Goal: Information Seeking & Learning: Find specific page/section

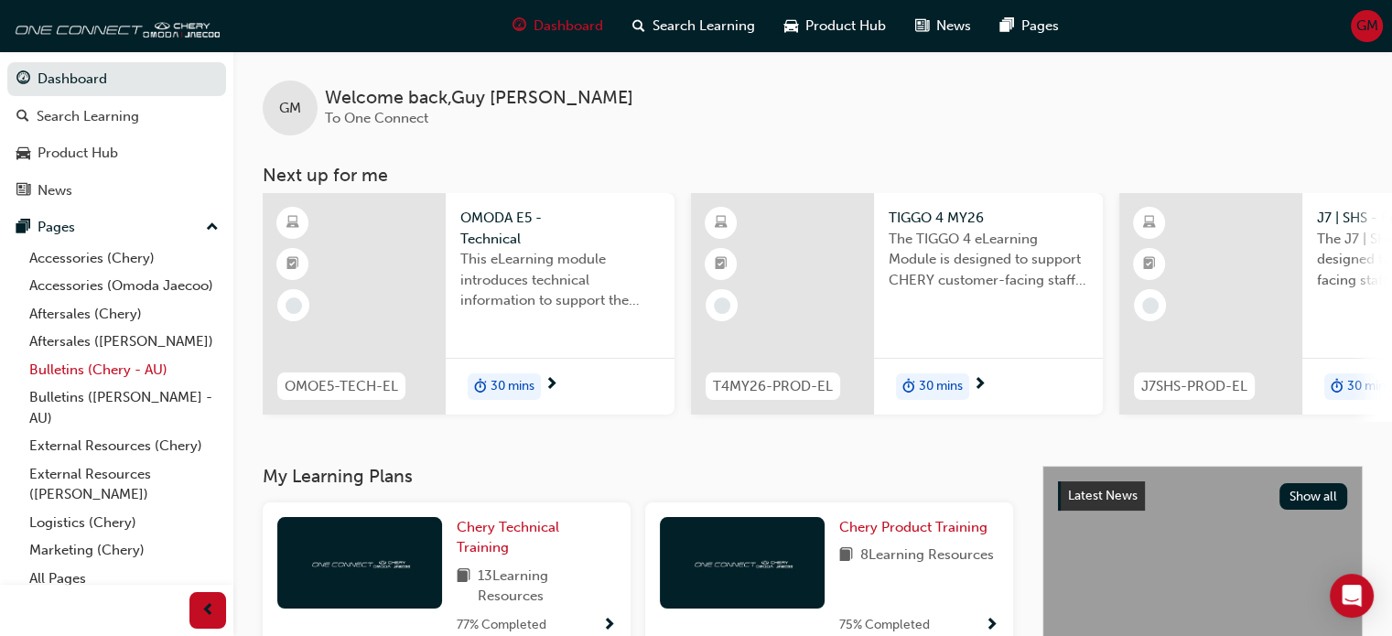
click at [102, 384] on link "Bulletins (Chery - AU)" at bounding box center [124, 370] width 204 height 28
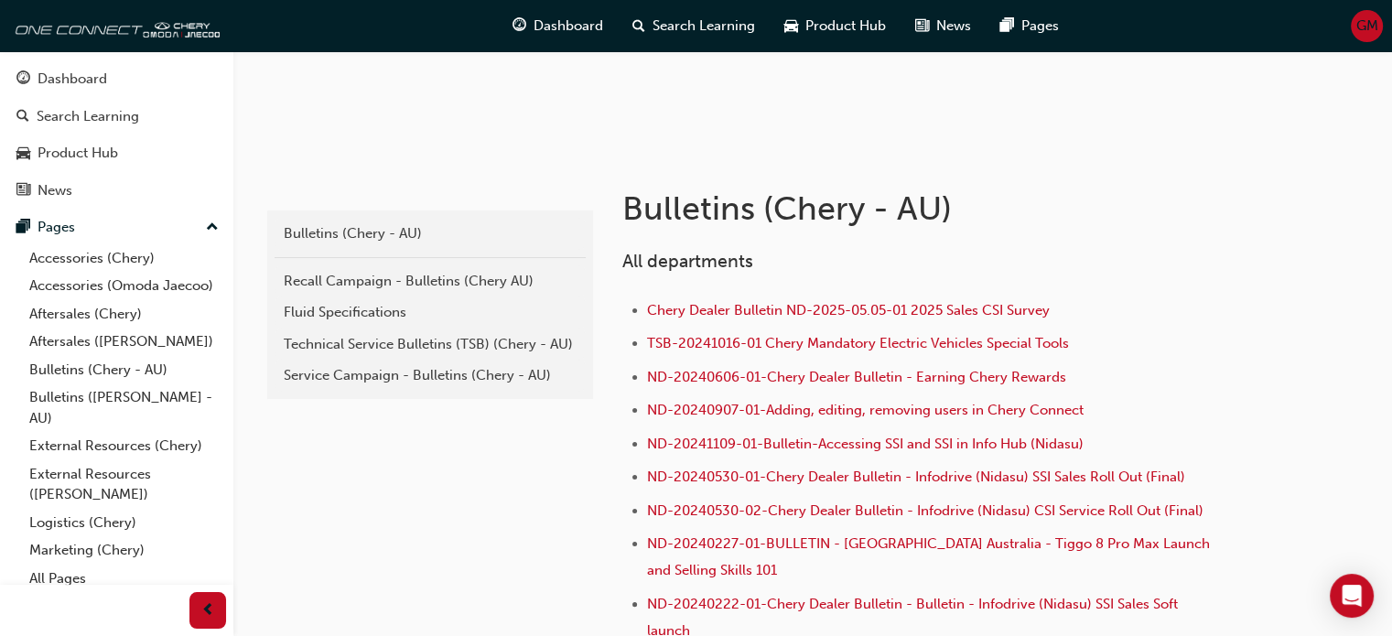
scroll to position [366, 0]
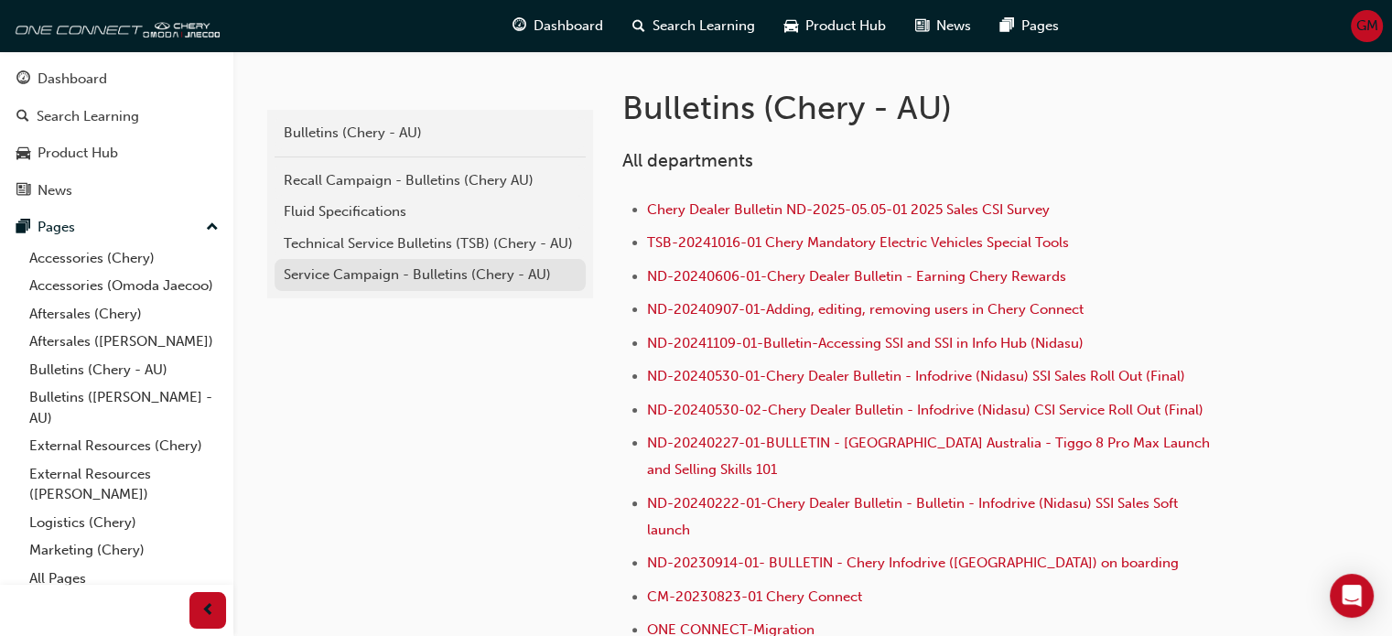
click at [414, 279] on div "Service Campaign - Bulletins (Chery - AU)" at bounding box center [430, 274] width 293 height 21
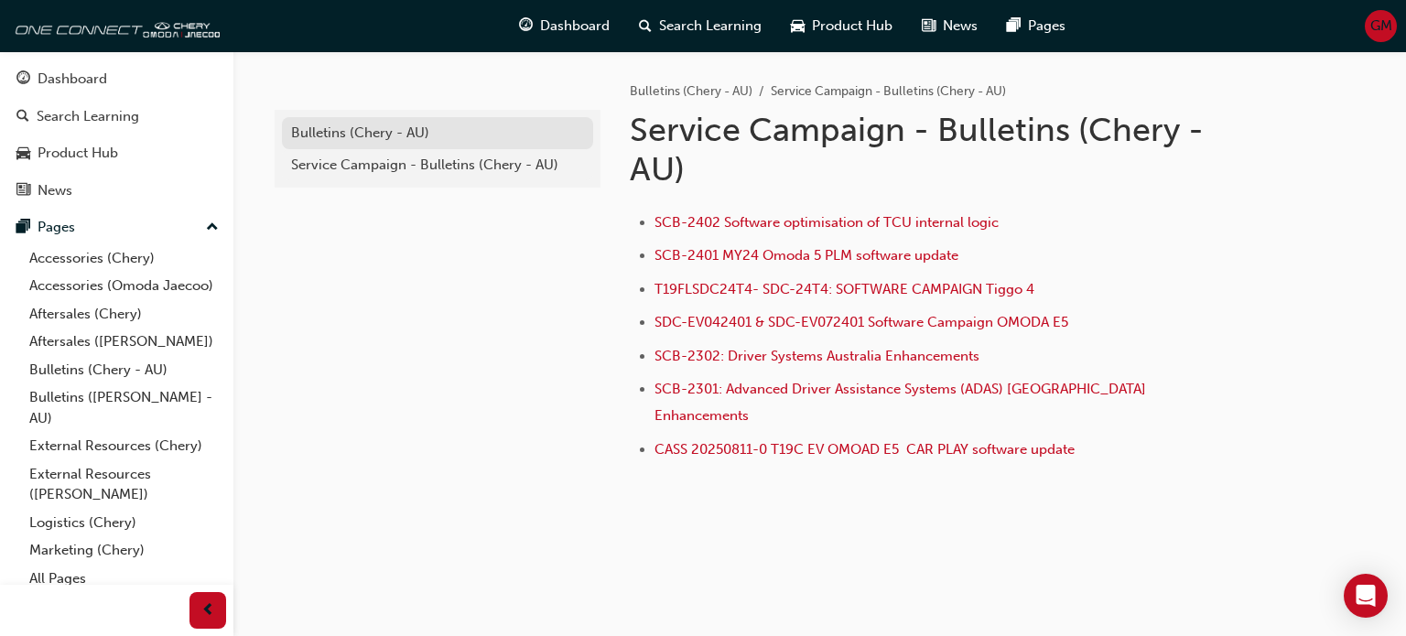
click at [429, 127] on div "Bulletins (Chery - AU)" at bounding box center [437, 133] width 293 height 21
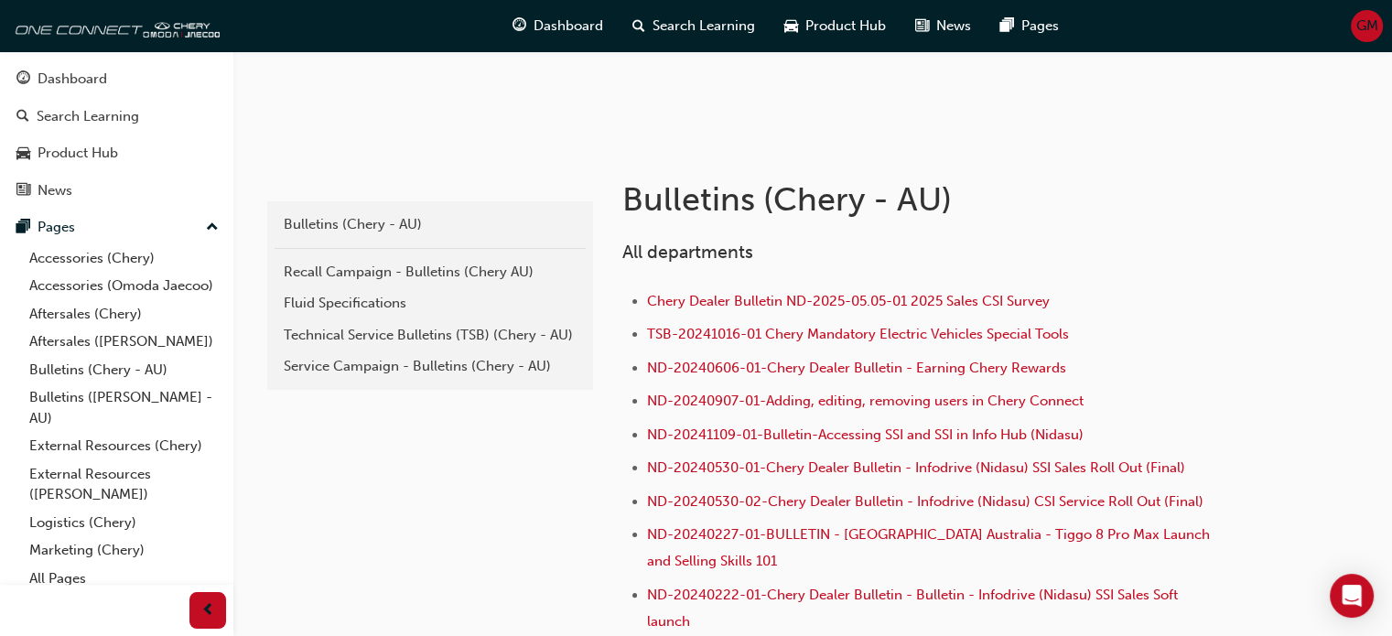
scroll to position [366, 0]
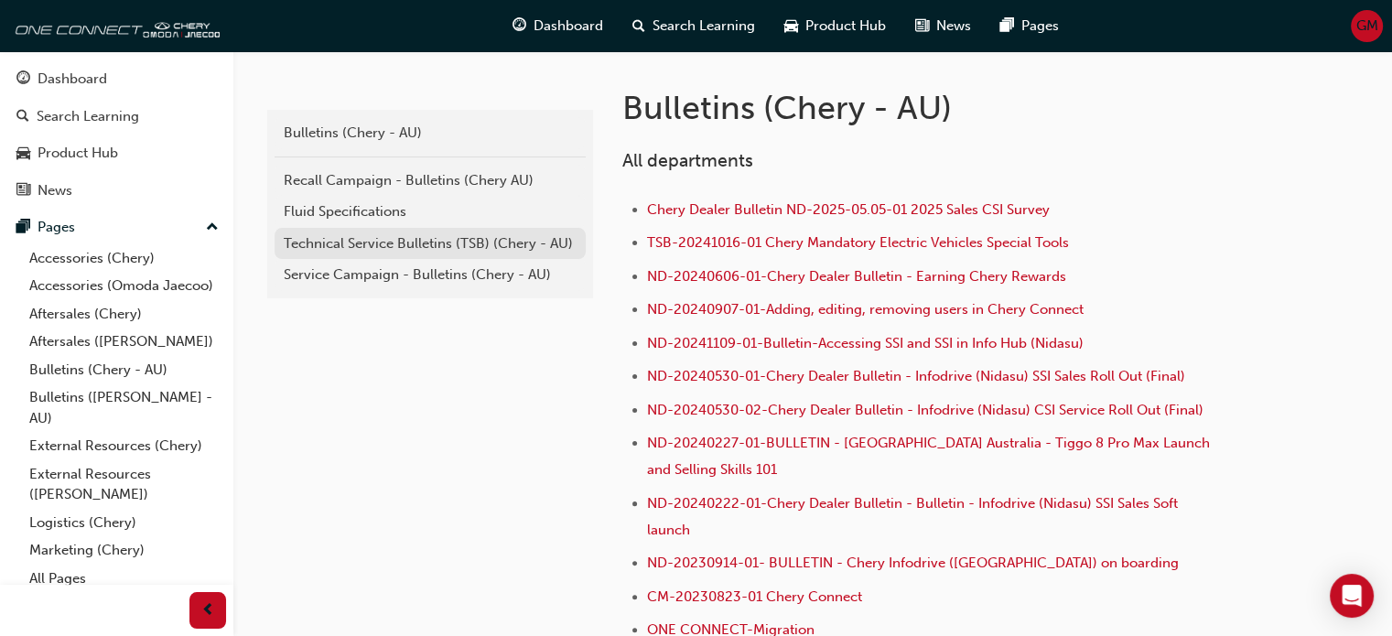
click at [511, 241] on div "Technical Service Bulletins (TSB) (Chery - AU)" at bounding box center [430, 243] width 293 height 21
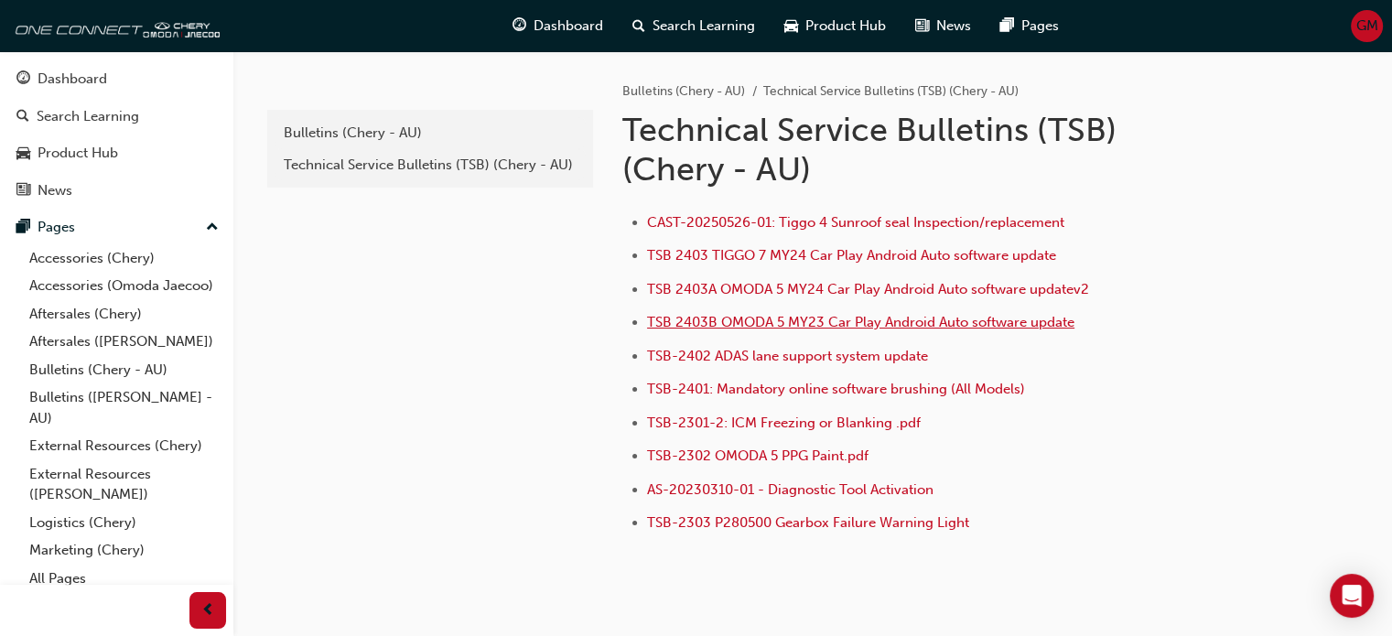
click at [819, 319] on span "TSB 2403B OMODA 5 MY23 Car Play Android Auto software update" at bounding box center [860, 322] width 427 height 16
